Goal: Complete application form

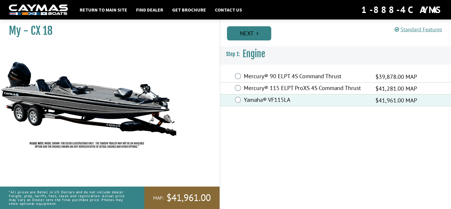
click at [250, 34] on link "Next" at bounding box center [249, 33] width 44 height 14
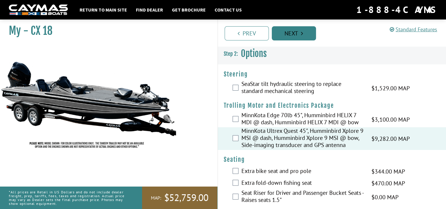
click at [297, 34] on link "Next" at bounding box center [294, 33] width 44 height 14
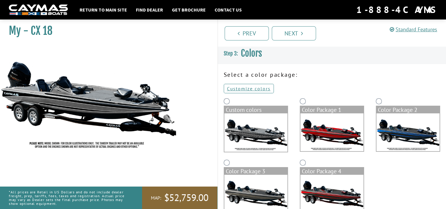
click at [269, 124] on img at bounding box center [255, 132] width 63 height 38
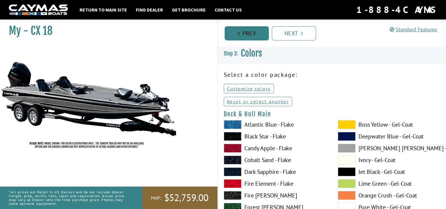
click at [243, 36] on link "Prev" at bounding box center [247, 33] width 44 height 14
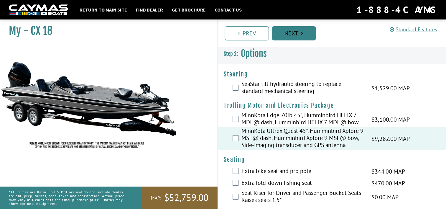
click at [288, 36] on link "Next" at bounding box center [294, 33] width 44 height 14
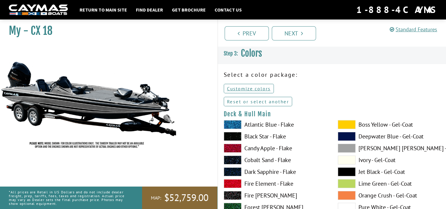
click at [253, 102] on link "Reset or select another" at bounding box center [258, 101] width 69 height 9
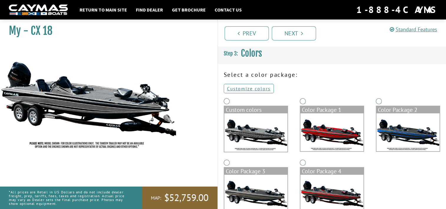
click at [319, 130] on img at bounding box center [332, 132] width 63 height 38
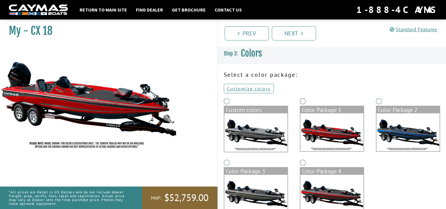
click at [422, 129] on img at bounding box center [408, 132] width 63 height 38
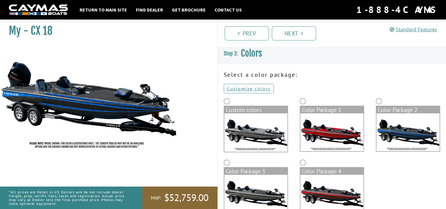
scroll to position [16, 0]
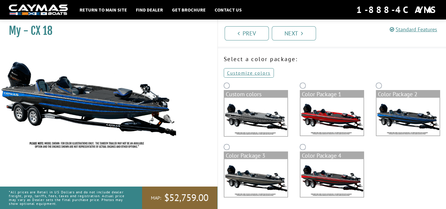
click at [341, 169] on img at bounding box center [332, 178] width 63 height 38
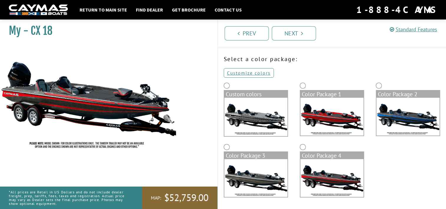
click at [232, 185] on img at bounding box center [255, 178] width 63 height 38
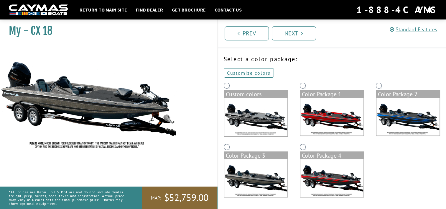
click at [390, 112] on img at bounding box center [408, 117] width 63 height 38
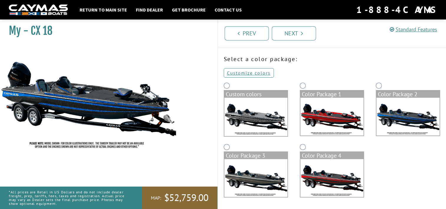
click at [260, 176] on img at bounding box center [255, 178] width 63 height 38
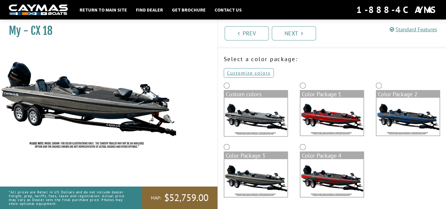
click at [396, 114] on img at bounding box center [408, 117] width 63 height 38
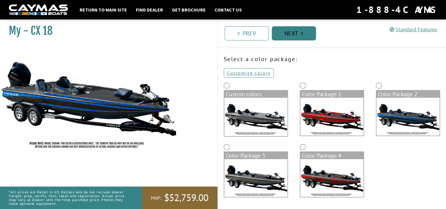
click at [302, 31] on icon "Pagination" at bounding box center [302, 33] width 2 height 6
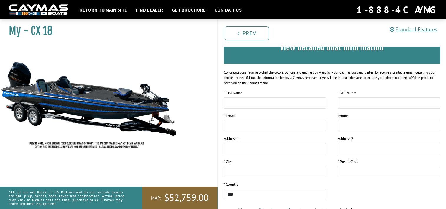
scroll to position [0, 0]
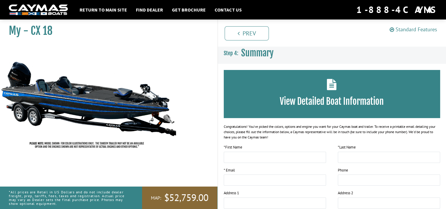
click at [408, 28] on link "Standard Features" at bounding box center [413, 29] width 47 height 7
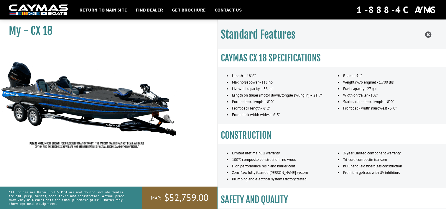
scroll to position [93, 0]
click at [106, 11] on link "Return to main site" at bounding box center [103, 10] width 53 height 8
